Goal: Information Seeking & Learning: Learn about a topic

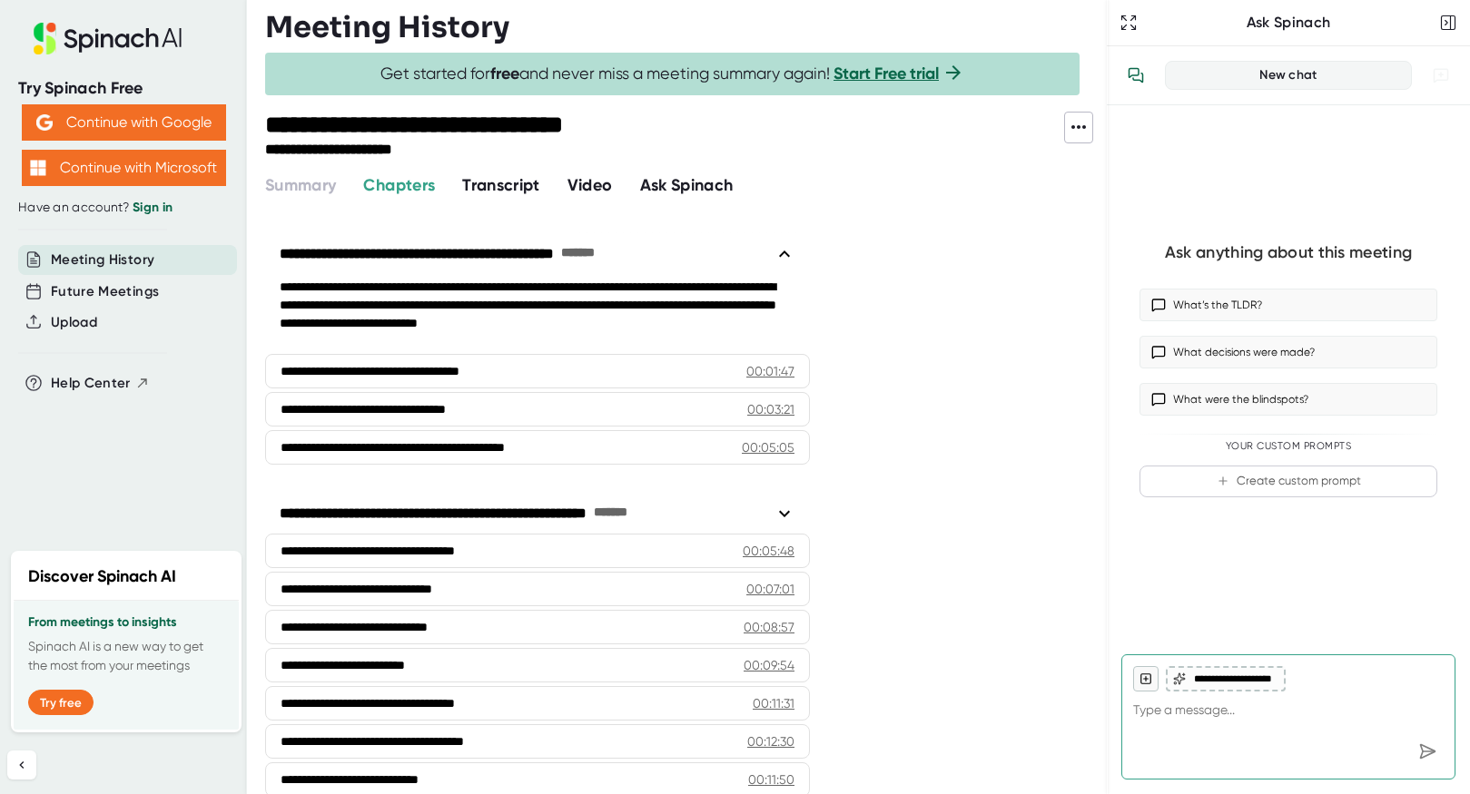
click at [511, 182] on span "Transcript" at bounding box center [501, 185] width 78 height 20
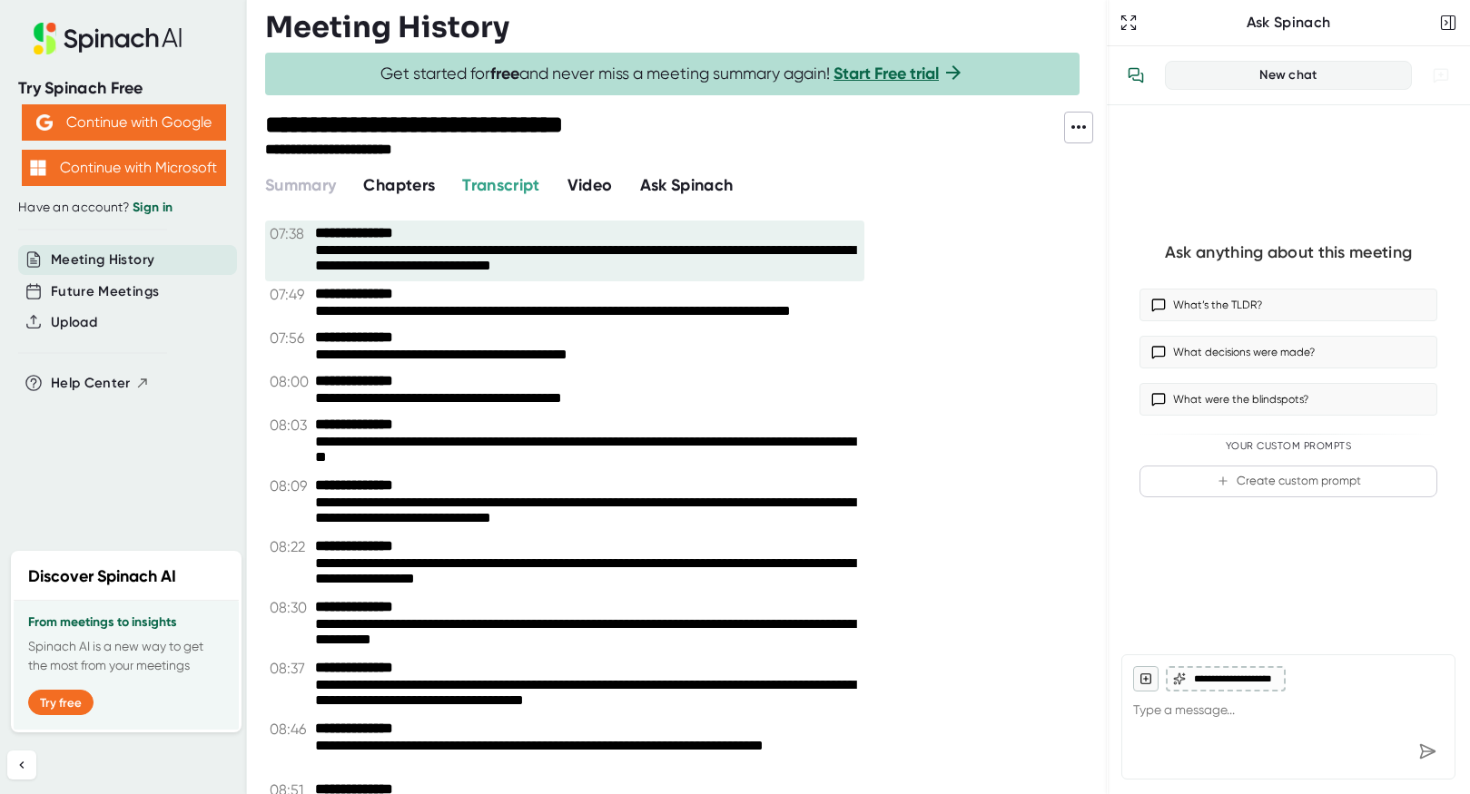
scroll to position [3449, 0]
